Goal: Transaction & Acquisition: Purchase product/service

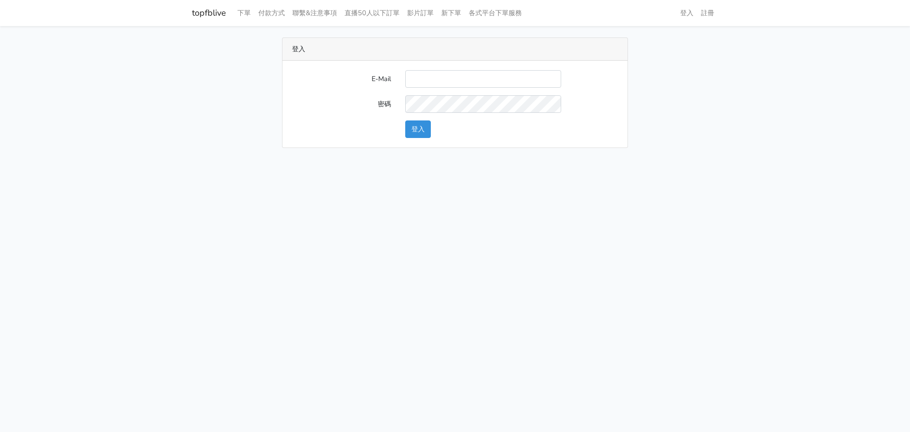
click at [422, 79] on input "E-Mail" at bounding box center [483, 79] width 156 height 18
type input "chaochen.hung@gmail.com"
click at [405, 120] on button "登入" at bounding box center [418, 129] width 26 height 18
click at [419, 127] on button "登入" at bounding box center [418, 129] width 26 height 18
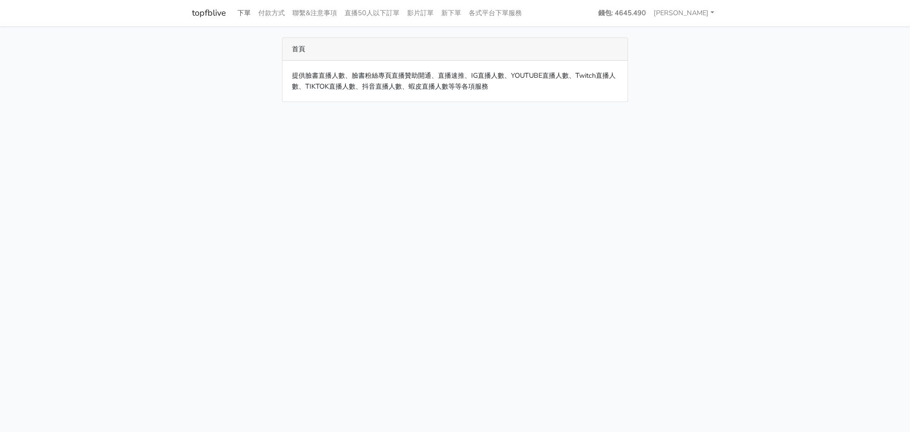
click at [247, 13] on link "下單" at bounding box center [244, 13] width 21 height 18
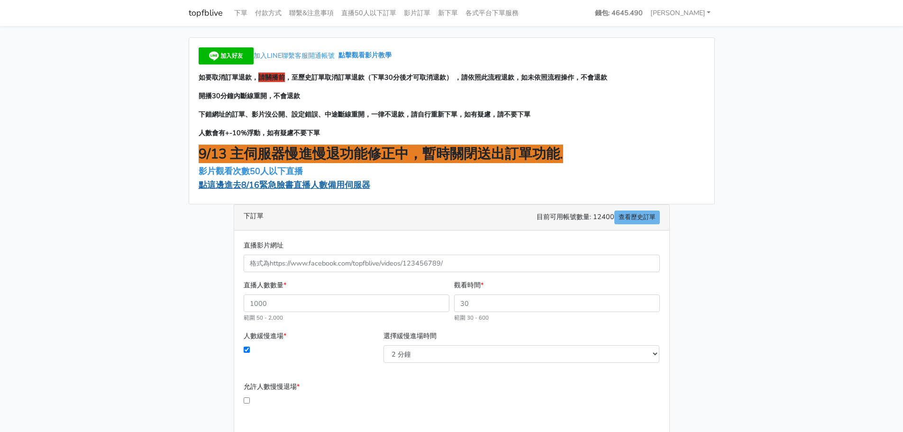
click at [275, 184] on span "點這邊進去8/16緊急臉書直播人數備用伺服器" at bounding box center [285, 184] width 172 height 11
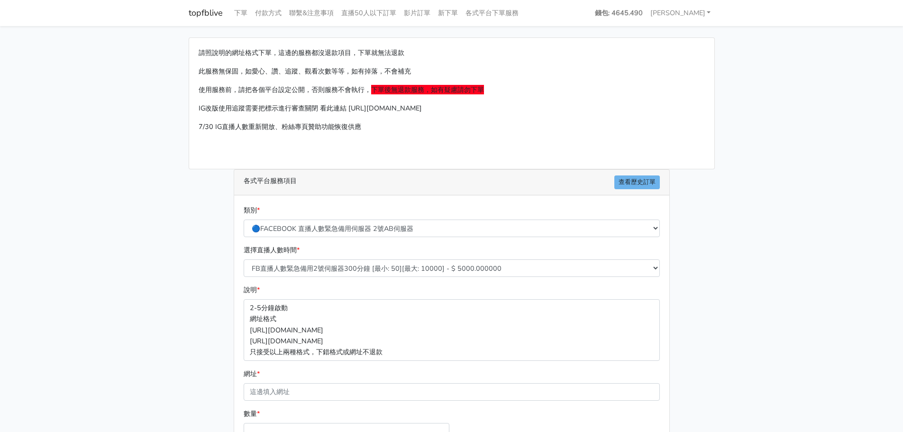
scroll to position [95, 0]
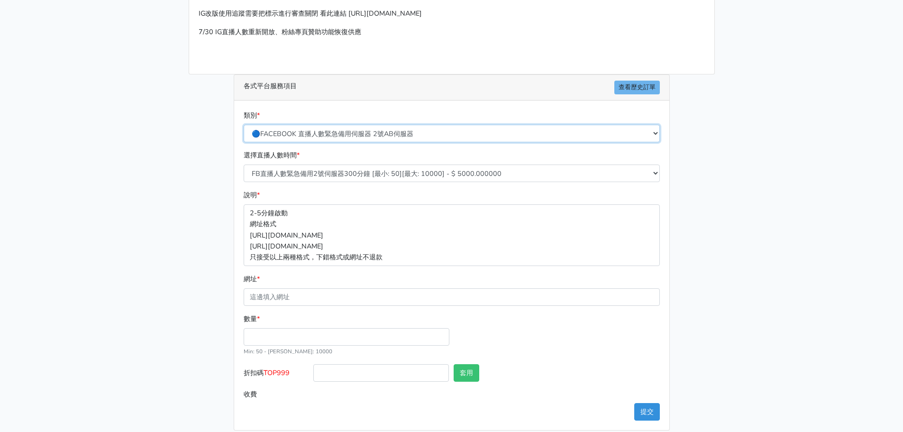
click at [314, 134] on select "🔵FACEBOOK 直播人數緊急備用伺服器 2號AB伺服器 🔵FACEBOOK 網軍專用貼文留言 安全保密 🔵9/30 FACEBOOK 直播人數緩慢進場緩慢…" at bounding box center [452, 134] width 416 height 18
select select "🔵9/30 FACEBOOK 直播人數緩慢進場緩慢退場 台灣獨家"
click at [244, 125] on select "🔵FACEBOOK 直播人數緊急備用伺服器 2號AB伺服器 🔵FACEBOOK 網軍專用貼文留言 安全保密 🔵9/30 FACEBOOK 直播人數緩慢進場緩慢…" at bounding box center [452, 134] width 416 height 18
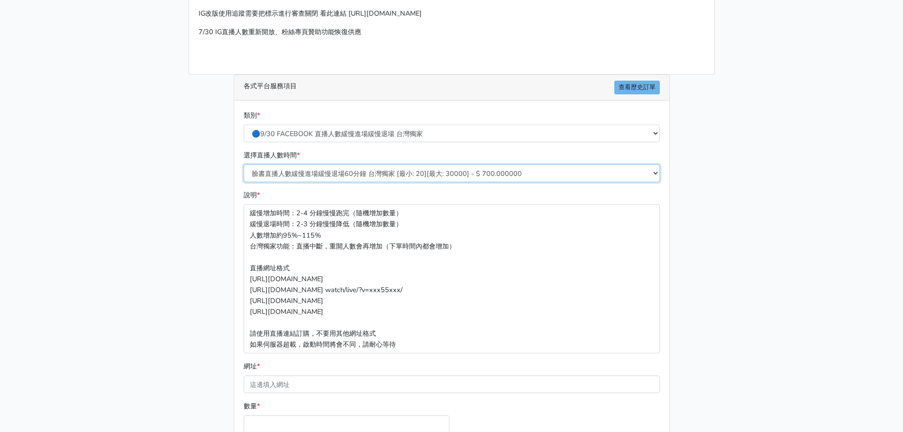
click at [413, 172] on select "臉書直播人數緩慢進場緩慢退場60分鐘 台灣獨家 [最小: 20][最大: 30000] - $ 700.000000 臉書直播人數緩慢進場緩慢退場120分鐘 …" at bounding box center [452, 173] width 416 height 18
select select "557"
click at [244, 164] on select "臉書直播人數緩慢進場緩慢退場60分鐘 台灣獨家 [最小: 20][最大: 30000] - $ 700.000000 臉書直播人數緩慢進場緩慢退場120分鐘 …" at bounding box center [452, 173] width 416 height 18
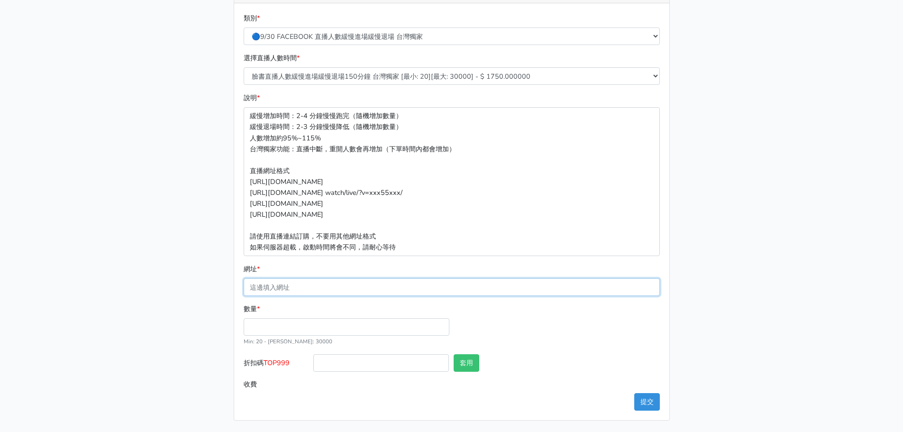
click at [296, 290] on input "網址 *" at bounding box center [452, 287] width 416 height 18
click at [264, 332] on input "數量 *" at bounding box center [347, 327] width 206 height 18
type input "350"
type input "612.500"
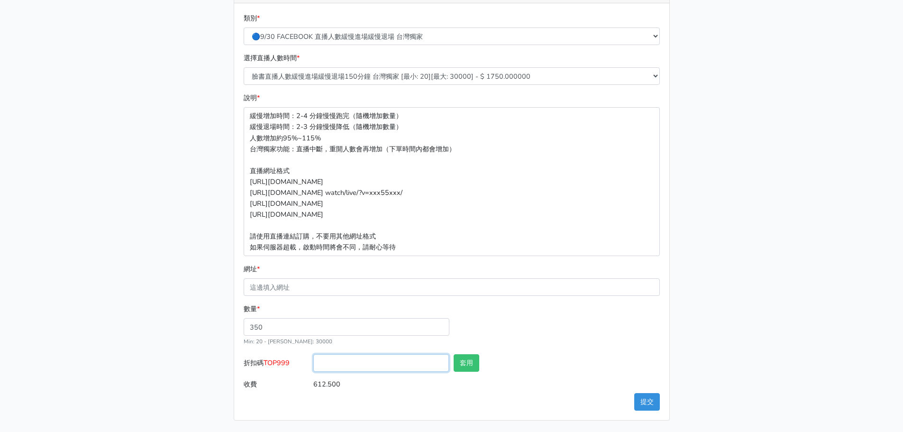
click at [323, 366] on input "折扣碼 TOP999" at bounding box center [381, 363] width 136 height 18
type input "TOP999"
click at [309, 287] on input "網址 *" at bounding box center [452, 287] width 416 height 18
paste input "[URL][DOMAIN_NAME]"
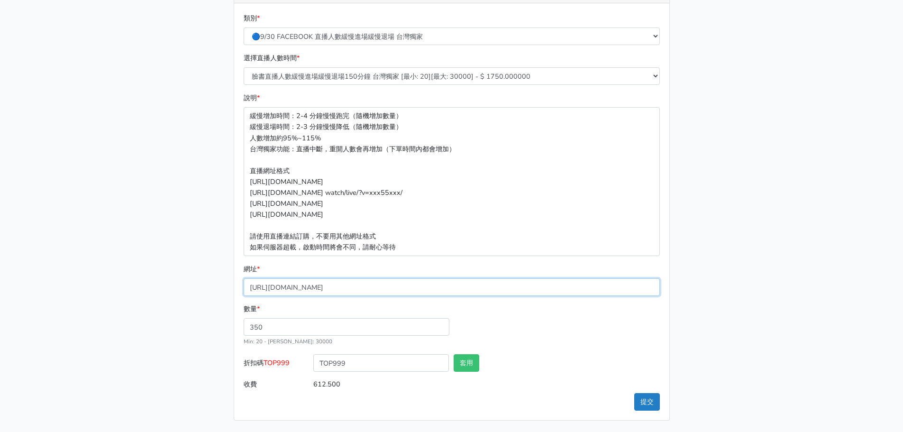
type input "[URL][DOMAIN_NAME]"
click at [651, 397] on button "提交" at bounding box center [647, 402] width 26 height 18
click at [106, 286] on main "請照說明的網址格式下單，這邊的服務都沒退款項目，下單就無法退款 此服務無保固，如愛心、讚、追蹤、觀看次數等等，如有掉落，不會補充 使用服務前，請把各個平台設定…" at bounding box center [451, 133] width 903 height 598
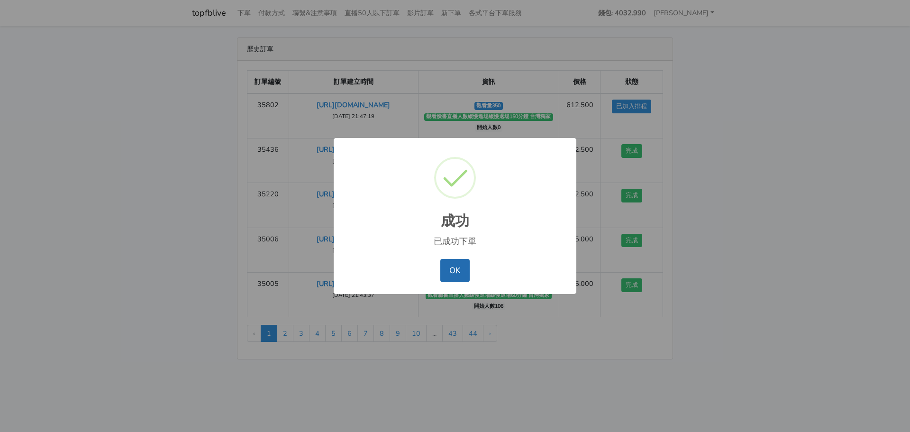
click at [458, 272] on button "OK" at bounding box center [454, 270] width 29 height 23
